Goal: Task Accomplishment & Management: Manage account settings

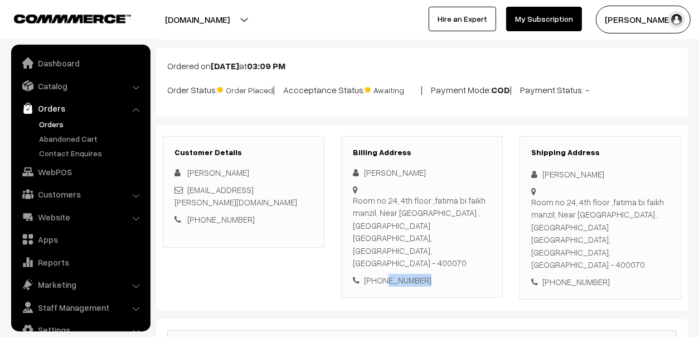
scroll to position [18, 0]
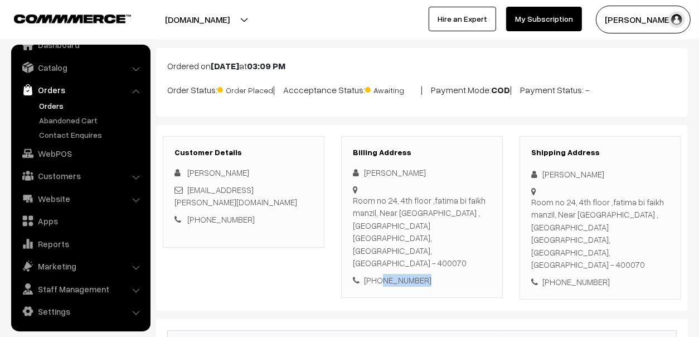
click at [378, 262] on div "Billing Address Gulnaz Patel Room no 24, 4th floor ,fatima bi faikh manzil, Nea…" at bounding box center [422, 217] width 162 height 162
click at [452, 186] on div "Gulnaz Patel Room no 24, 4th floor ,fatima bi faikh manzil, Near Cafe Milan ,Qu…" at bounding box center [422, 226] width 138 height 120
drag, startPoint x: 352, startPoint y: 201, endPoint x: 440, endPoint y: 237, distance: 94.6
click at [440, 237] on div "Billing Address Gulnaz Patel Room no 24, 4th floor ,fatima bi faikh manzil, Nea…" at bounding box center [422, 217] width 162 height 162
drag, startPoint x: 440, startPoint y: 237, endPoint x: 384, endPoint y: 208, distance: 62.1
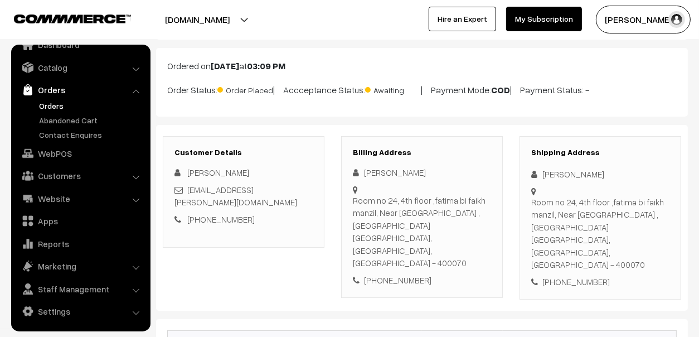
click at [384, 208] on div "Room no 24, 4th floor ,fatima bi faikh manzil, Near Cafe Milan ,Quresh nagar ku…" at bounding box center [422, 231] width 138 height 75
drag, startPoint x: 353, startPoint y: 199, endPoint x: 463, endPoint y: 250, distance: 121.0
click at [463, 250] on div "Gulnaz Patel Room no 24, 4th floor ,fatima bi faikh manzil, Near Cafe Milan ,Qu…" at bounding box center [422, 226] width 138 height 120
copy div "Room no 24, 4th floor ,fatima bi faikh manzil, Near Cafe Milan ,Quresh nagar ku…"
click at [53, 103] on link "Orders" at bounding box center [91, 106] width 110 height 12
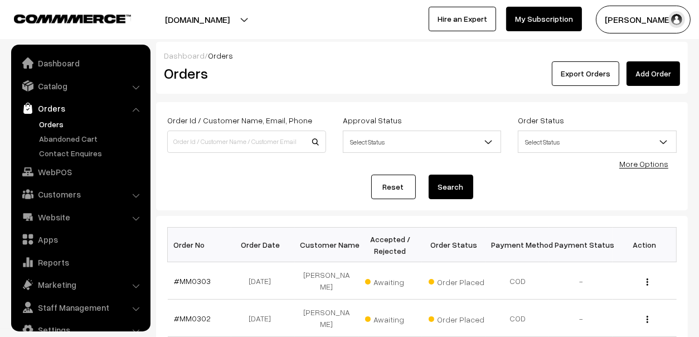
scroll to position [18, 0]
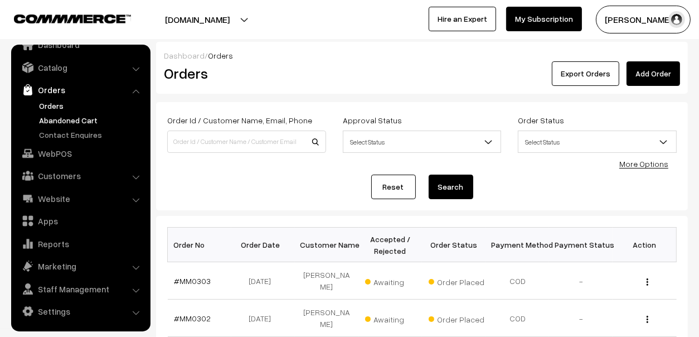
click at [70, 115] on link "Abandoned Cart" at bounding box center [91, 120] width 110 height 12
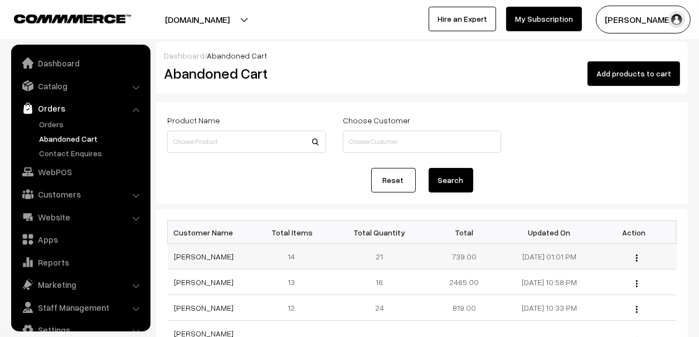
scroll to position [18, 0]
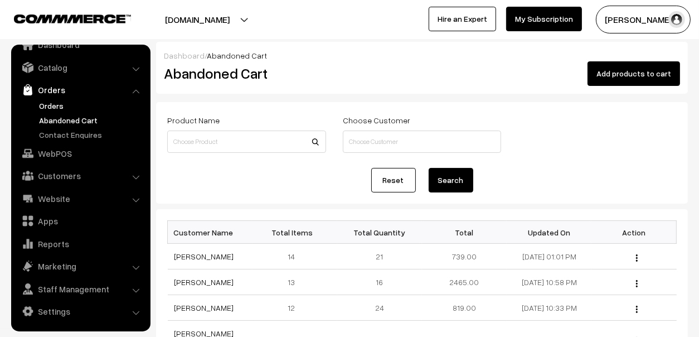
click at [60, 105] on link "Orders" at bounding box center [91, 106] width 110 height 12
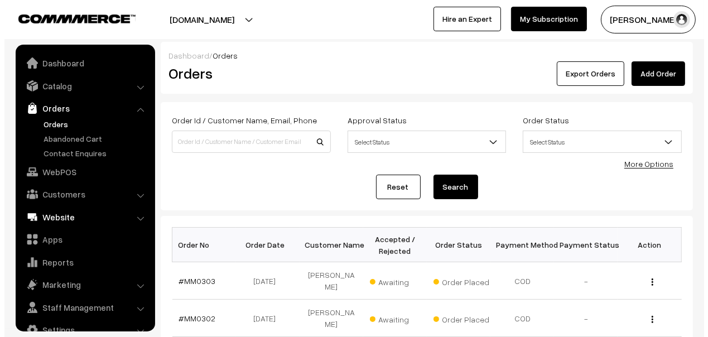
scroll to position [18, 0]
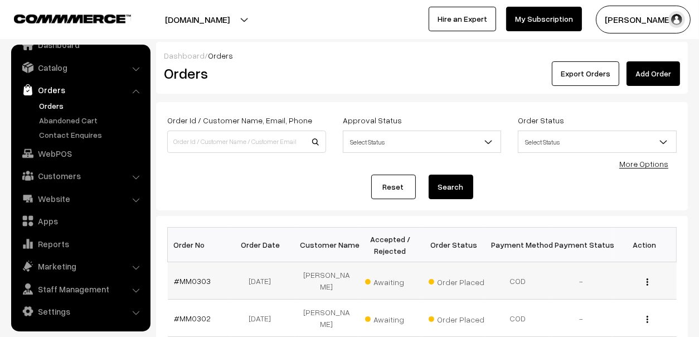
click at [378, 276] on span "Awaiting" at bounding box center [393, 280] width 56 height 15
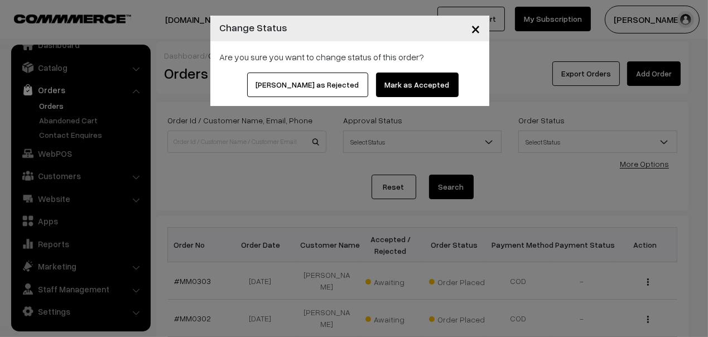
click at [413, 81] on button "Mark as Accepted" at bounding box center [417, 85] width 83 height 25
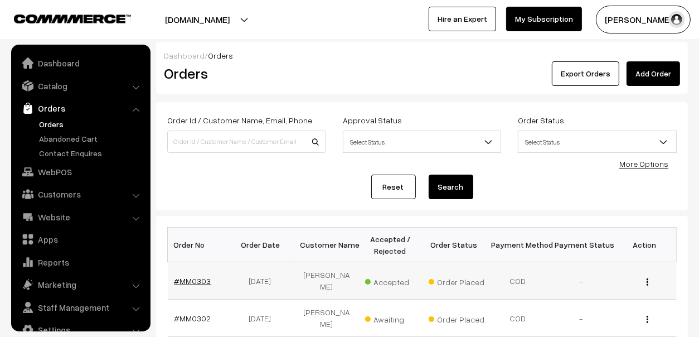
scroll to position [18, 0]
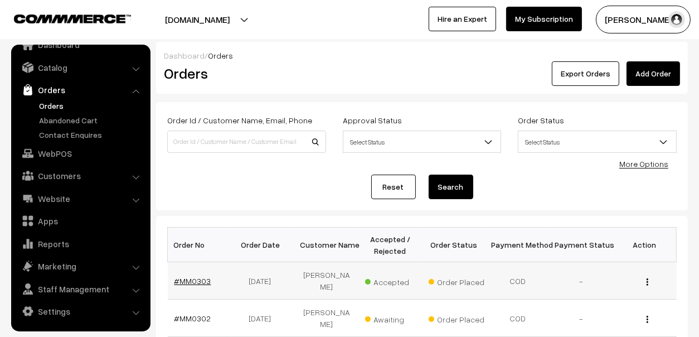
click at [207, 276] on link "#MM0303" at bounding box center [193, 280] width 37 height 9
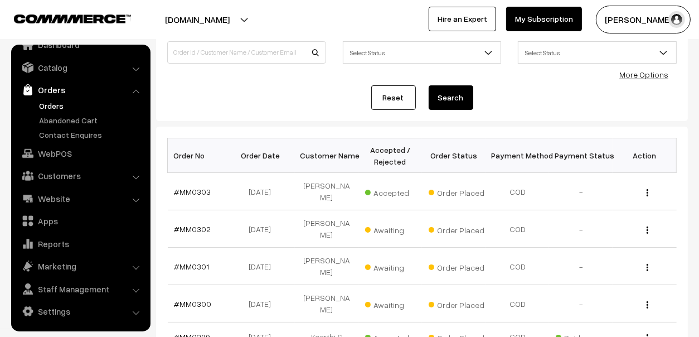
scroll to position [223, 0]
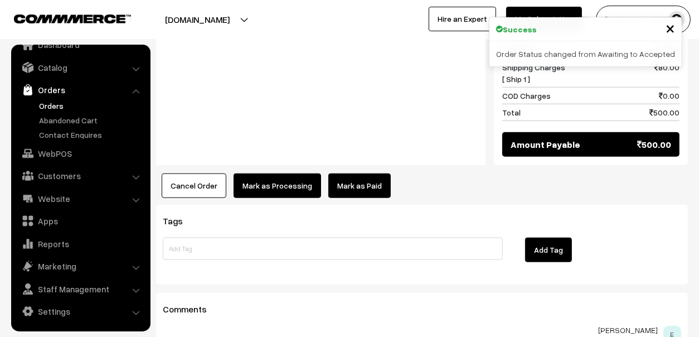
scroll to position [948, 0]
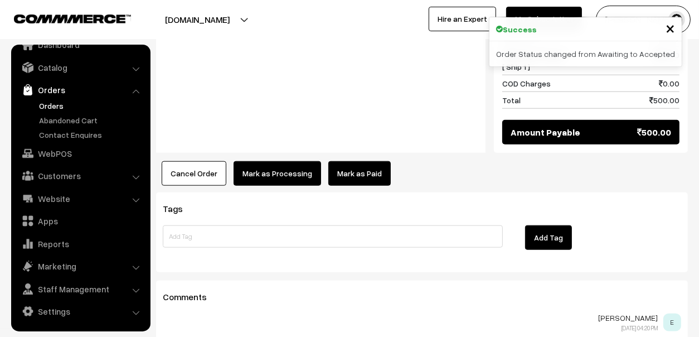
click at [351, 161] on link "Mark as Paid" at bounding box center [360, 173] width 62 height 25
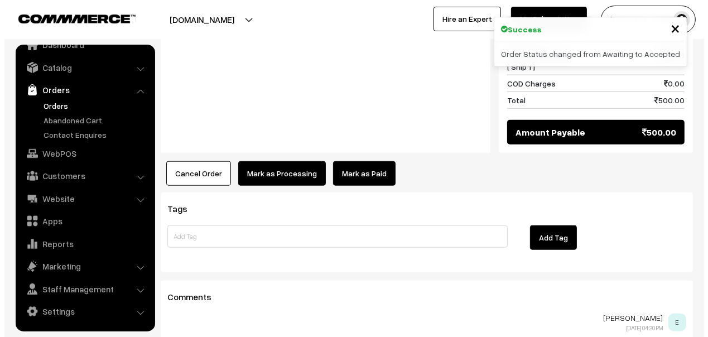
scroll to position [954, 0]
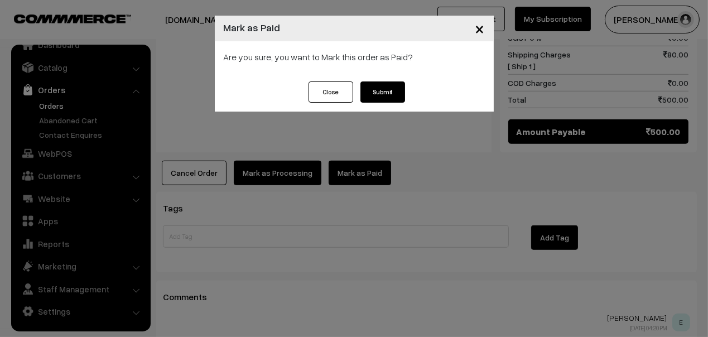
click at [388, 92] on button "Submit" at bounding box center [382, 91] width 45 height 21
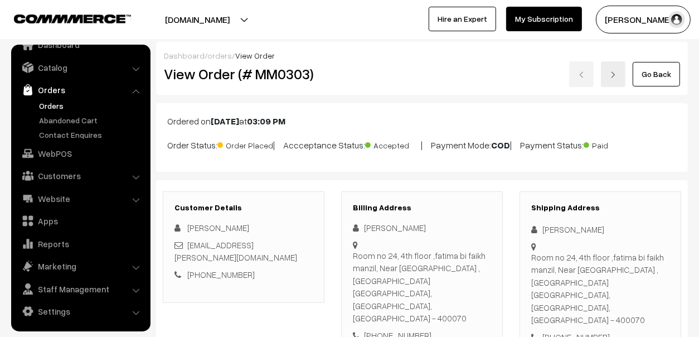
click at [55, 102] on link "Orders" at bounding box center [91, 106] width 110 height 12
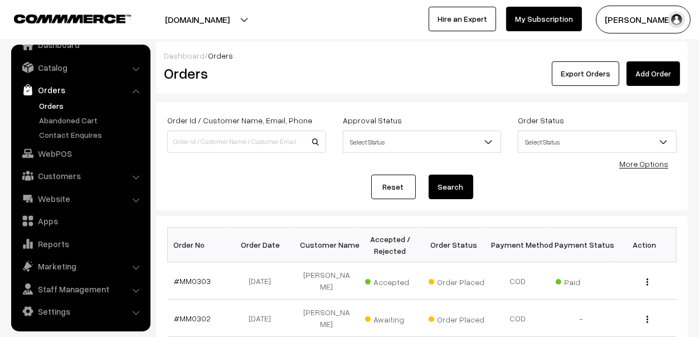
scroll to position [0, 37]
